Goal: Task Accomplishment & Management: Manage account settings

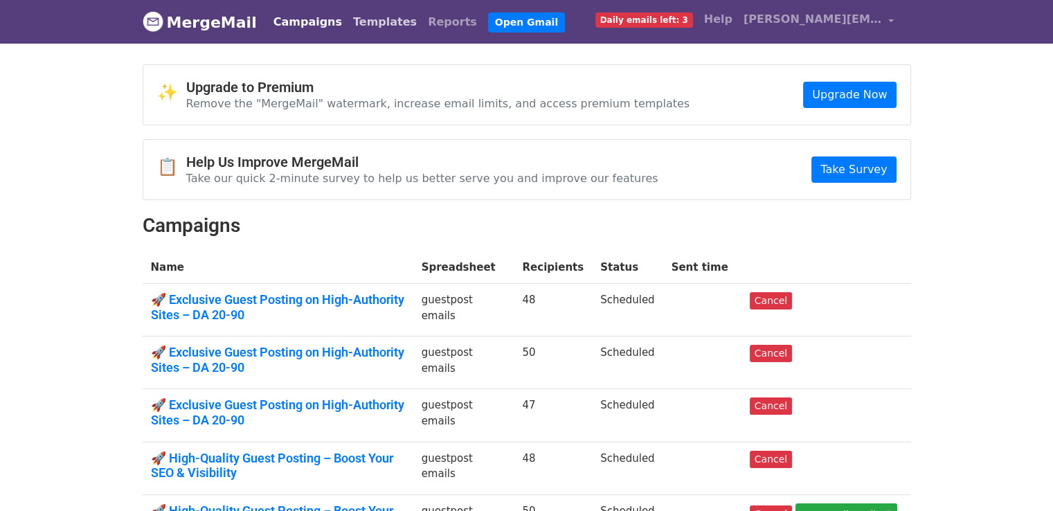
click at [371, 23] on link "Templates" at bounding box center [385, 22] width 75 height 28
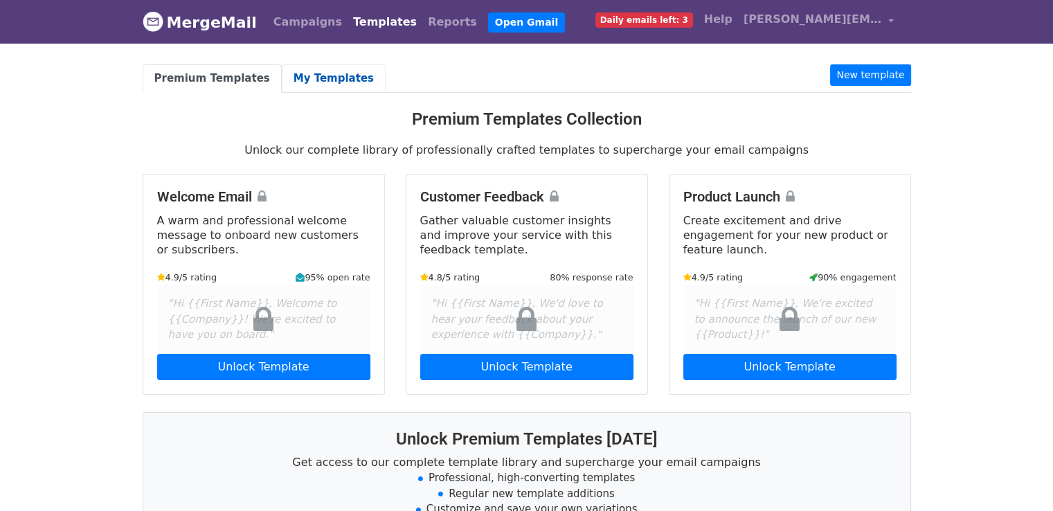
click at [337, 73] on link "My Templates" at bounding box center [334, 78] width 104 height 28
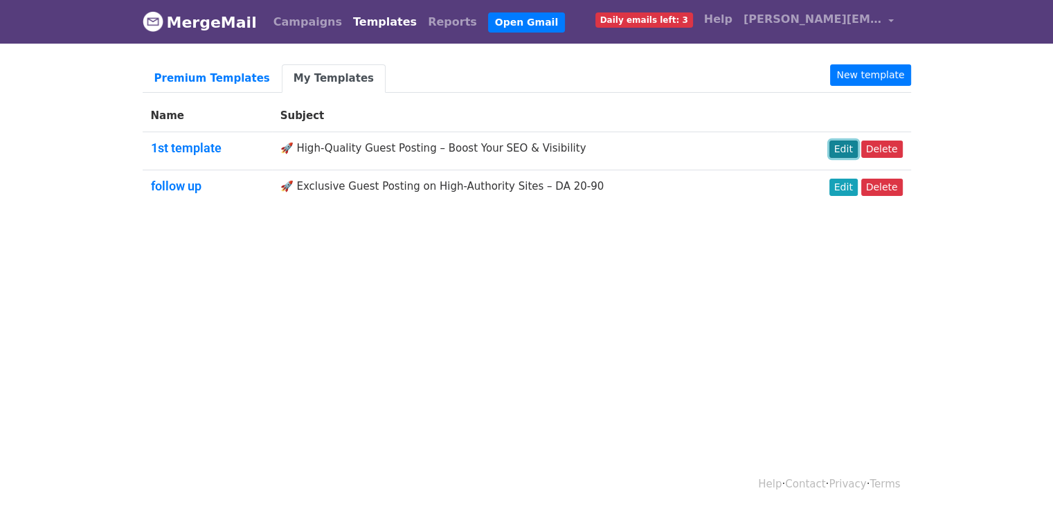
click at [856, 148] on link "Edit" at bounding box center [844, 149] width 28 height 17
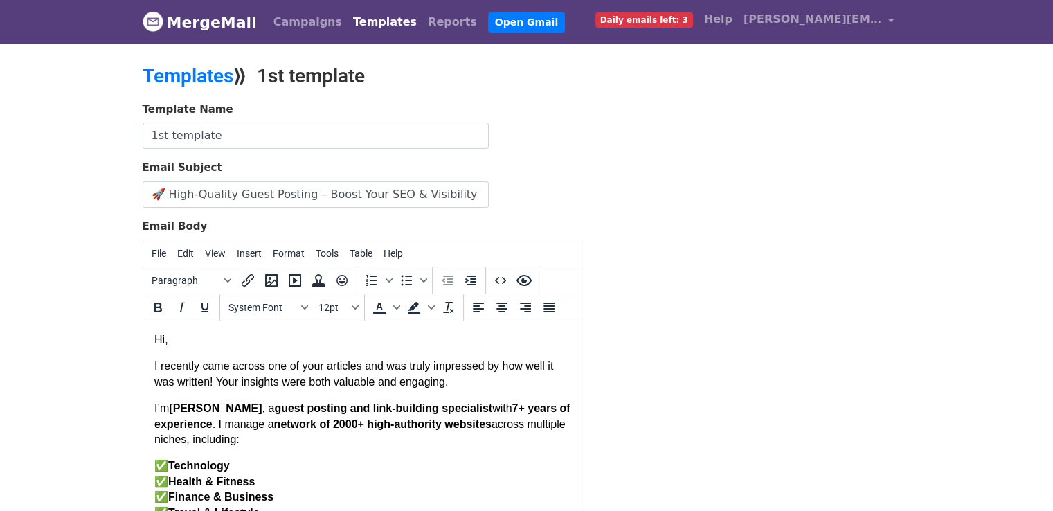
drag, startPoint x: 152, startPoint y: 339, endPoint x: 181, endPoint y: 346, distance: 30.6
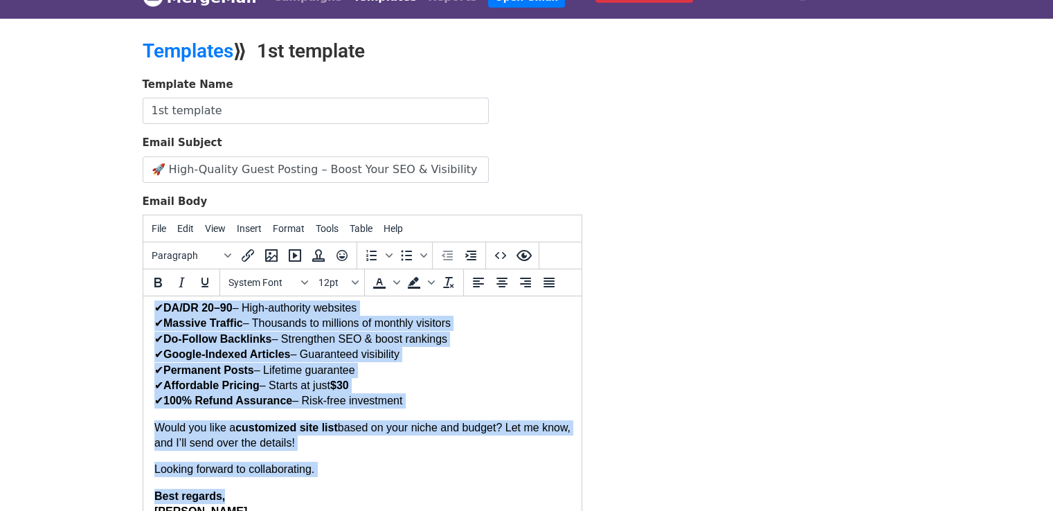
scroll to position [265, 0]
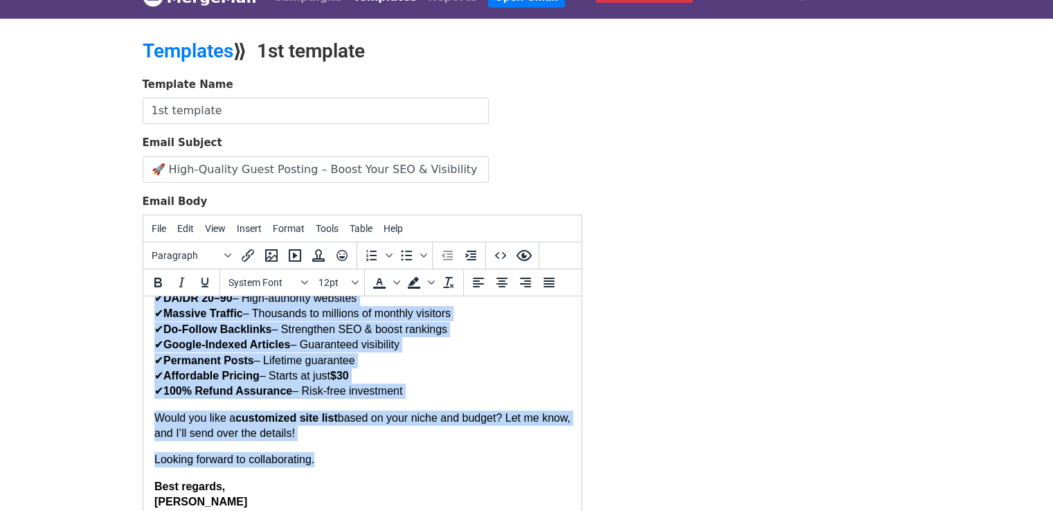
drag, startPoint x: 154, startPoint y: 316, endPoint x: 474, endPoint y: 458, distance: 349.1
click at [474, 458] on body "Hi, I recently came across one of your articles and was truly impressed by how …" at bounding box center [362, 276] width 416 height 467
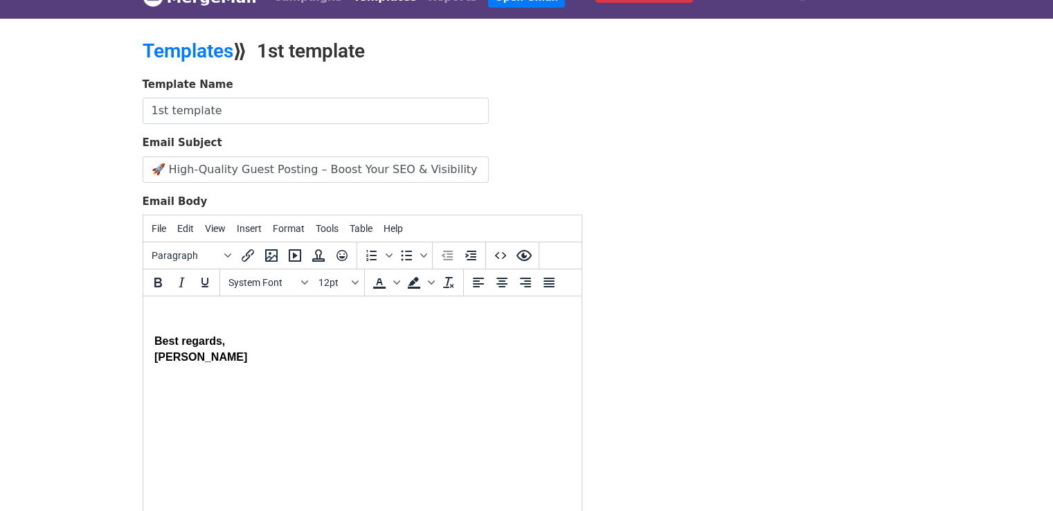
paste body
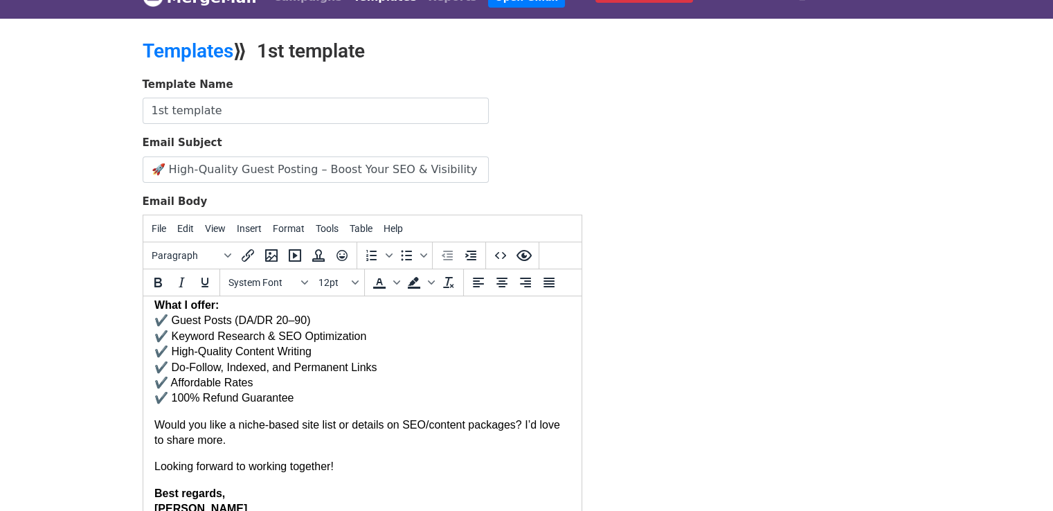
scroll to position [135, 0]
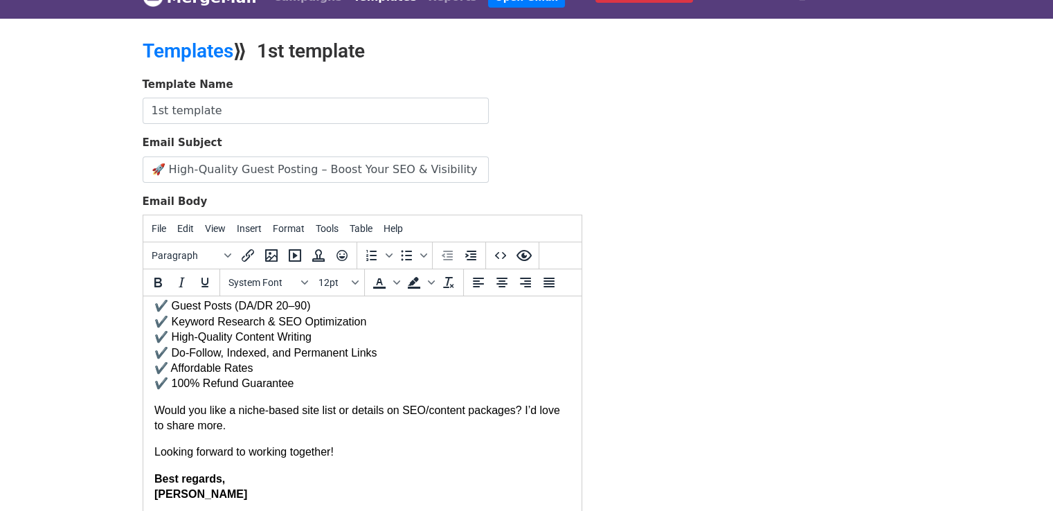
drag, startPoint x: 575, startPoint y: 452, endPoint x: 741, endPoint y: 763, distance: 352.0
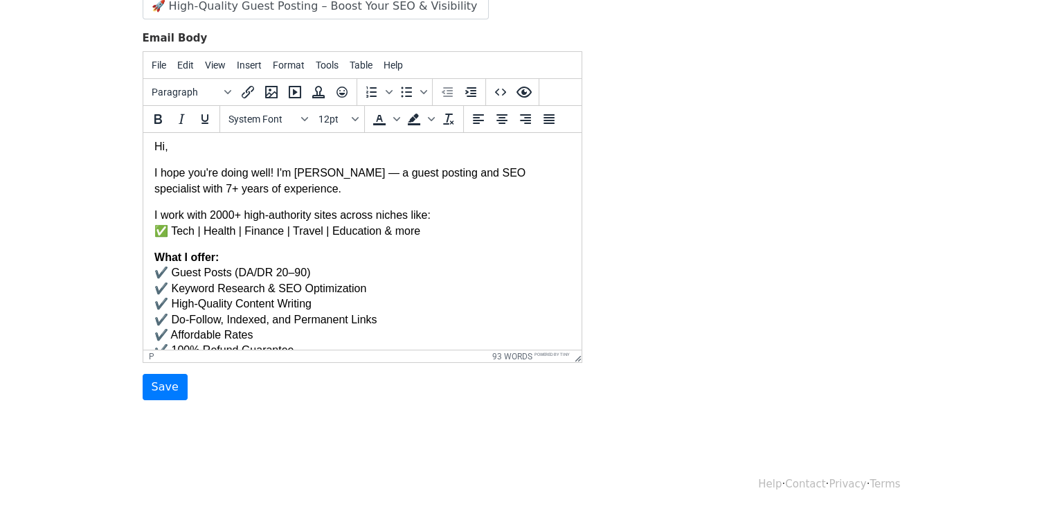
scroll to position [0, 0]
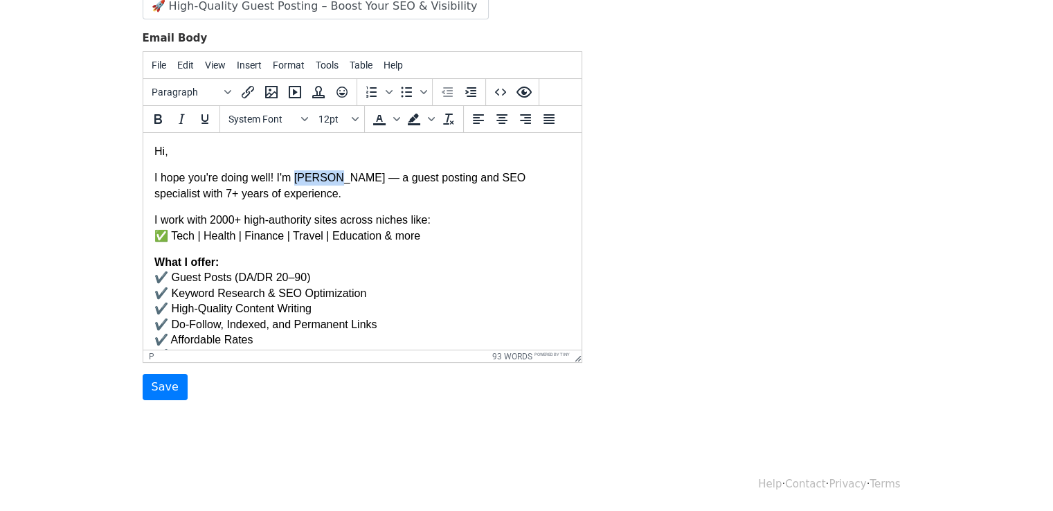
drag, startPoint x: 296, startPoint y: 179, endPoint x: 329, endPoint y: 181, distance: 33.3
click at [329, 181] on p "I hope you're doing well! I'm Aurelia — a guest posting and SEO specialist with…" at bounding box center [362, 185] width 416 height 31
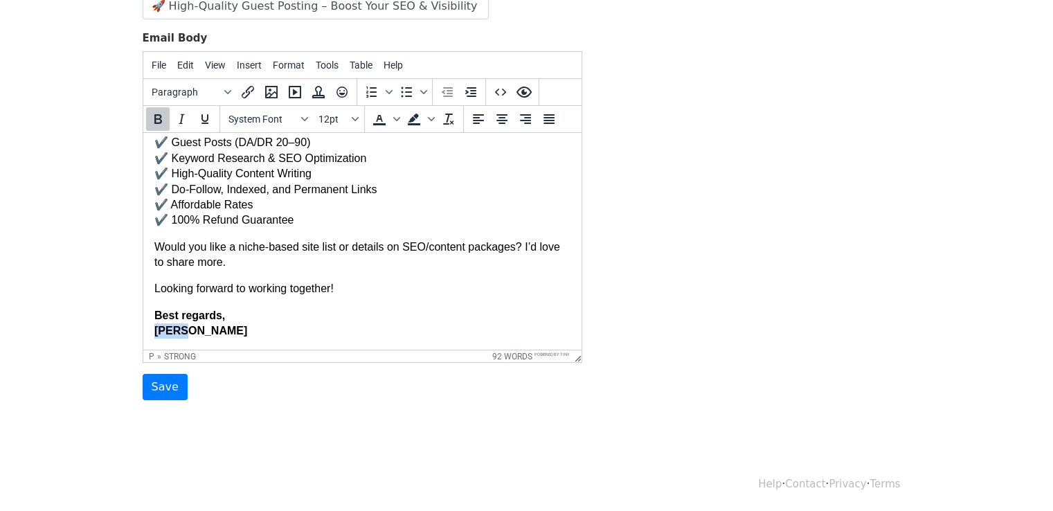
drag, startPoint x: 154, startPoint y: 333, endPoint x: 188, endPoint y: 339, distance: 35.2
click at [188, 339] on html "Hi, I hope you're doing well! I'm — a guest posting and SEO specialist with 7+ …" at bounding box center [362, 174] width 438 height 353
copy strong "[PERSON_NAME]"
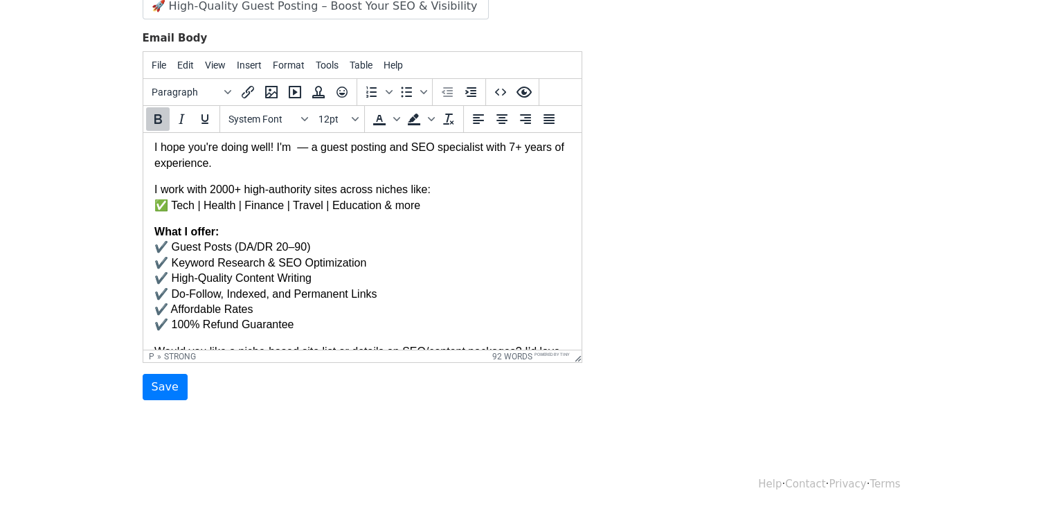
scroll to position [0, 0]
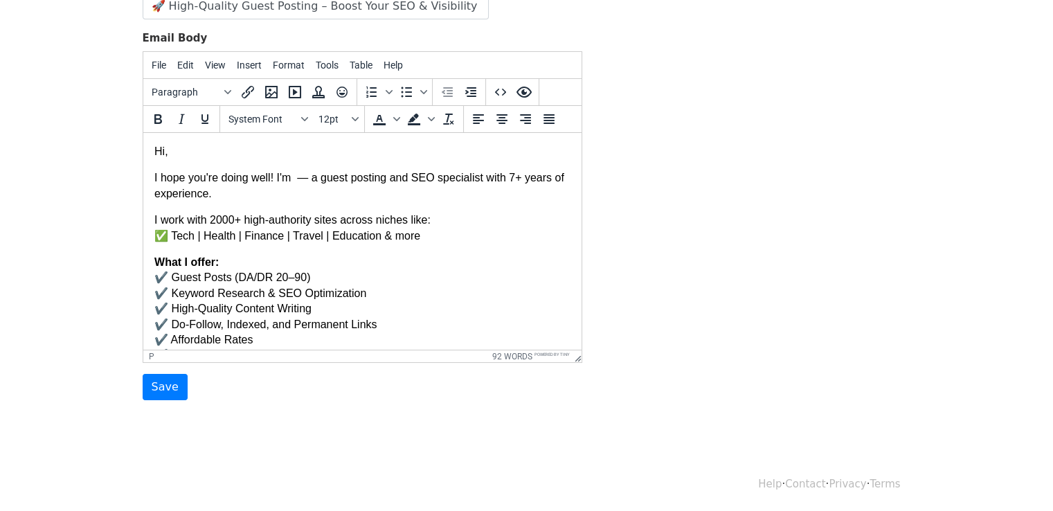
click at [293, 181] on p "I hope you're doing well! I'm — a guest posting and SEO specialist with 7+ year…" at bounding box center [362, 185] width 416 height 31
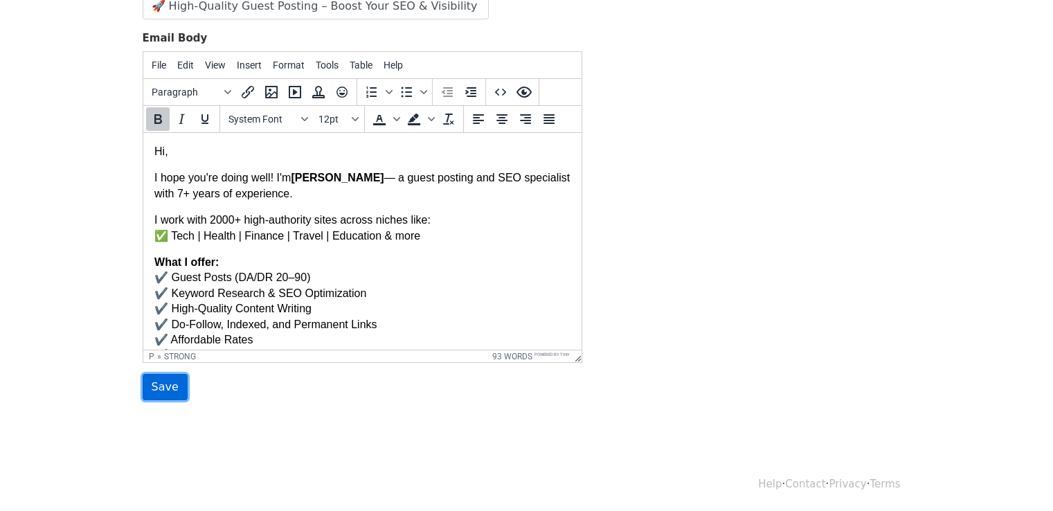
click at [176, 391] on input "Save" at bounding box center [165, 387] width 45 height 26
